Goal: Navigation & Orientation: Go to known website

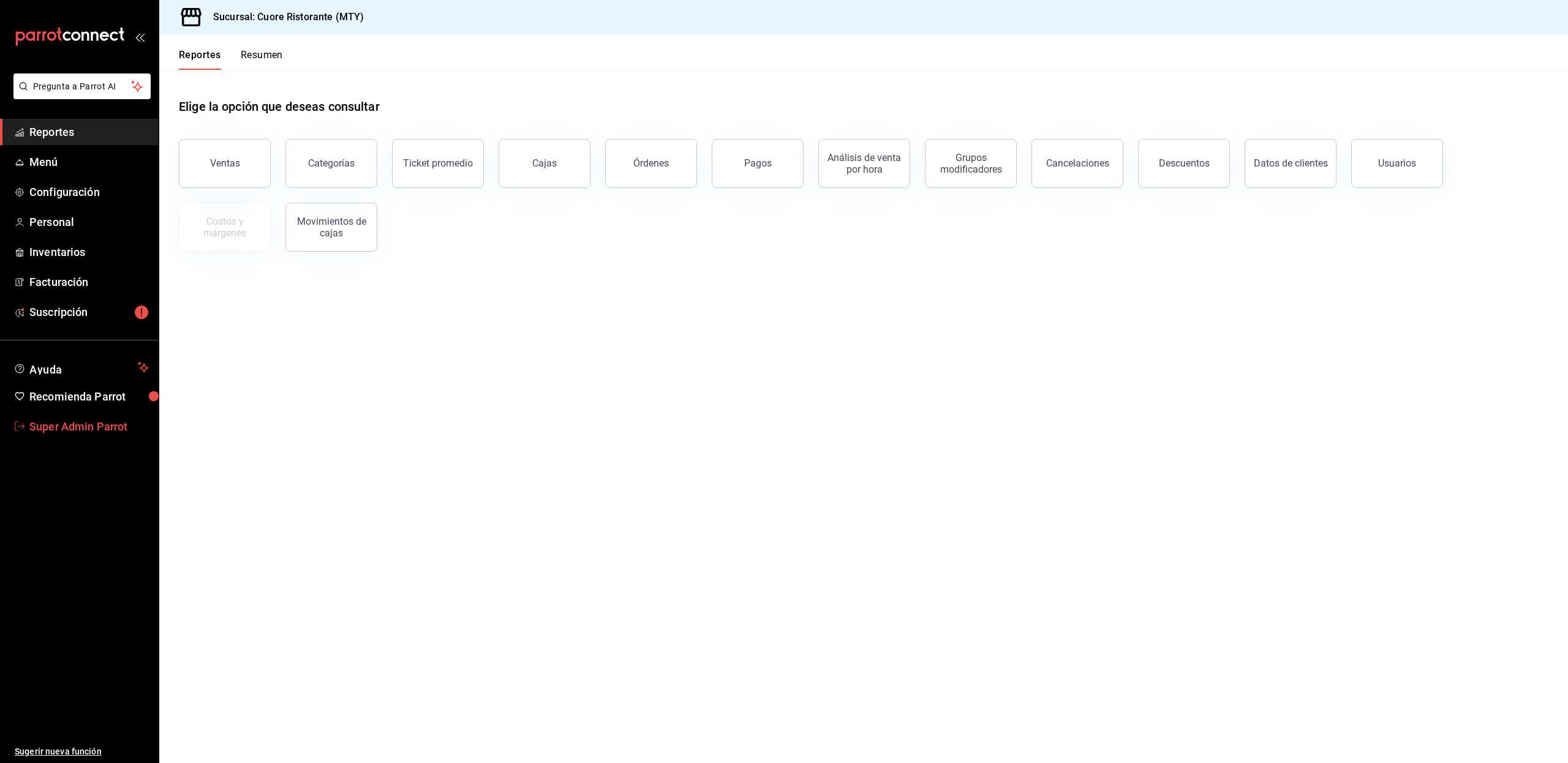
click at [66, 422] on span "Super Admin Parrot" at bounding box center [89, 426] width 120 height 16
